Goal: Find specific page/section: Find specific page/section

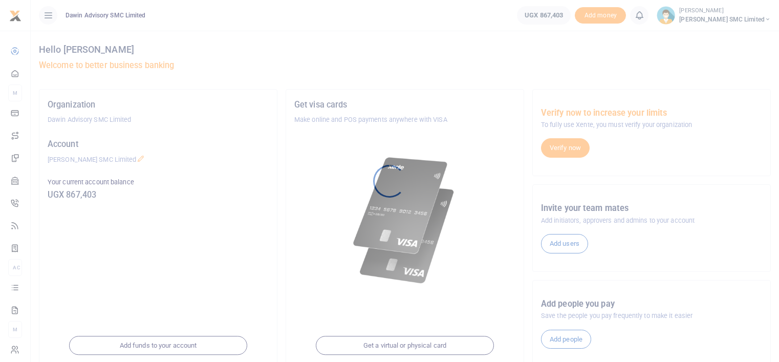
click at [352, 298] on div at bounding box center [389, 181] width 779 height 362
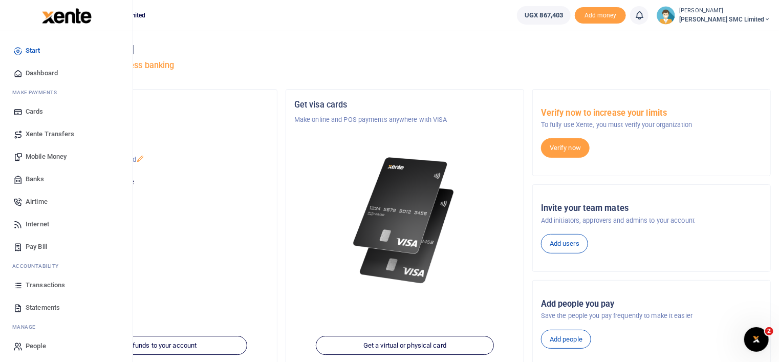
click at [22, 282] on icon at bounding box center [17, 285] width 9 height 9
